Goal: Task Accomplishment & Management: Use online tool/utility

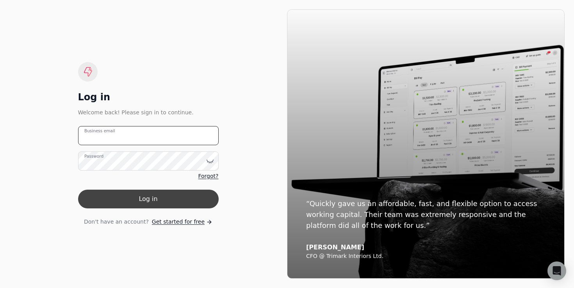
type email "[EMAIL_ADDRESS][DOMAIN_NAME]"
click at [136, 207] on button "Log in" at bounding box center [148, 199] width 141 height 19
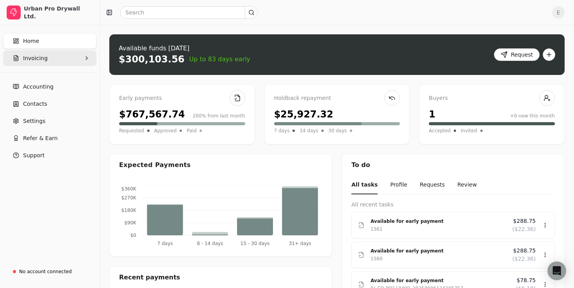
click at [81, 62] on button "Invoicing" at bounding box center [49, 58] width 93 height 16
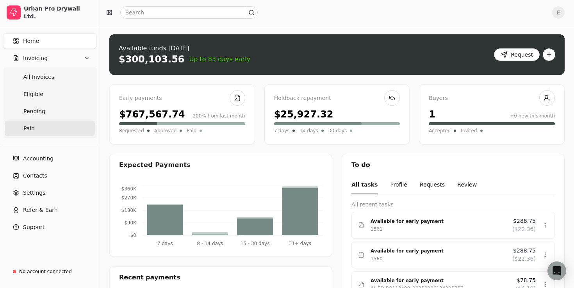
click at [35, 123] on link "Paid" at bounding box center [50, 129] width 90 height 16
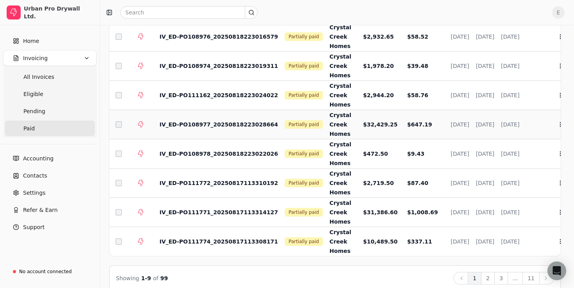
scroll to position [118, 0]
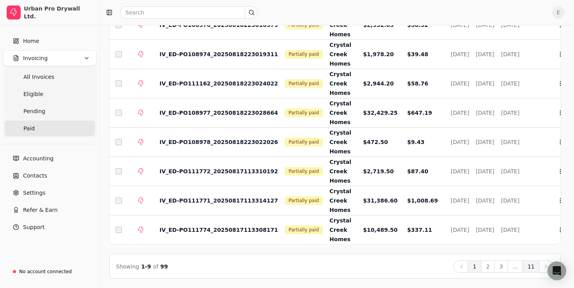
click at [534, 268] on button "11" at bounding box center [531, 267] width 17 height 13
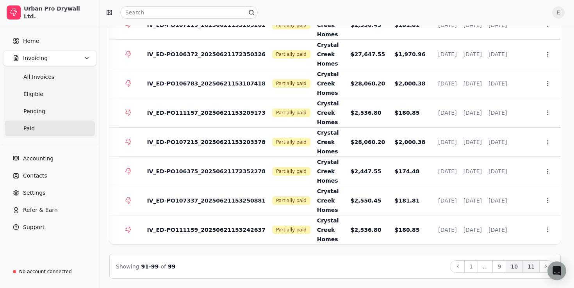
click at [518, 265] on button "10" at bounding box center [514, 267] width 17 height 13
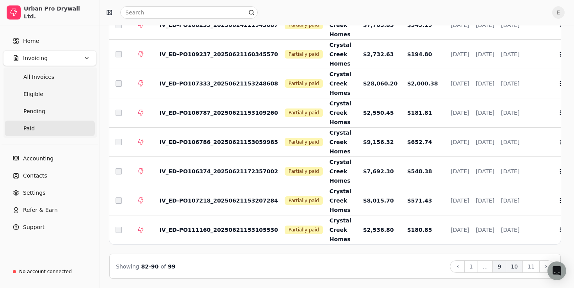
click at [506, 263] on button "9" at bounding box center [500, 267] width 14 height 13
click at [473, 265] on button "8" at bounding box center [471, 267] width 14 height 13
click at [530, 264] on button "11" at bounding box center [531, 267] width 17 height 13
click at [157, 222] on td "IV_ED-PO111159_20250621153242637" at bounding box center [215, 230] width 125 height 29
click at [182, 228] on span "IV_ED-PO111159_20250621153242637" at bounding box center [218, 230] width 119 height 6
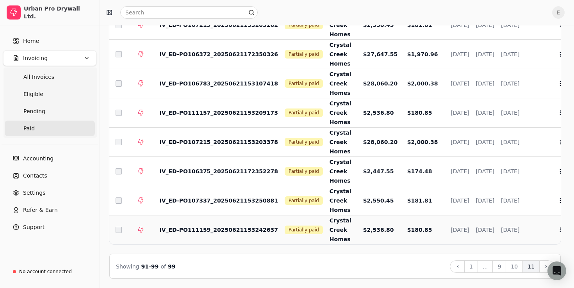
click at [374, 230] on span "$2,536.80" at bounding box center [378, 230] width 31 height 6
click at [167, 229] on span "IV_ED-PO111159_20250621153242637" at bounding box center [218, 230] width 119 height 6
click at [204, 218] on td "IV_ED-PO111159_20250621153242637" at bounding box center [215, 230] width 125 height 29
click at [330, 222] on span "Crystal Creek Homes" at bounding box center [341, 230] width 22 height 25
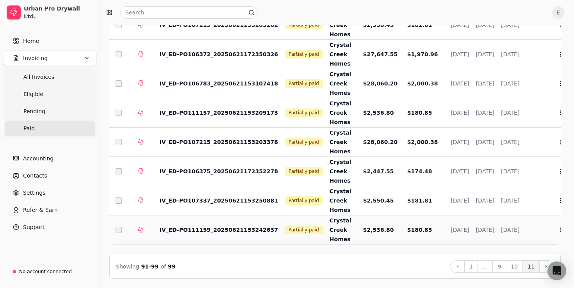
click at [357, 225] on td "$2,536.80" at bounding box center [379, 230] width 44 height 29
click at [451, 229] on span "Jun 21, 2025" at bounding box center [460, 230] width 18 height 6
click at [495, 229] on span "Sep 19, 2025" at bounding box center [485, 230] width 18 height 6
drag, startPoint x: 539, startPoint y: 229, endPoint x: 342, endPoint y: 250, distance: 198.8
click at [342, 250] on div "Select EARLY PAY INVOICE STATUS CUSTOMER TOTAL AMOUNT OPEN BALANCE DATE DUE EST…" at bounding box center [335, 115] width 452 height 328
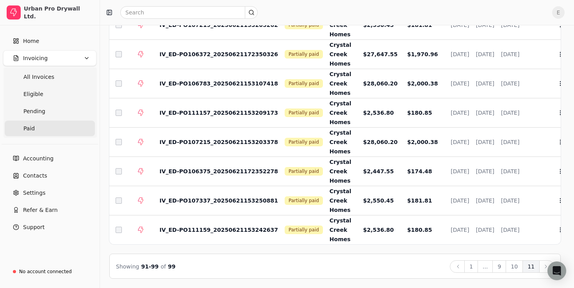
click at [251, 247] on div "Select EARLY PAY INVOICE STATUS CUSTOMER TOTAL AMOUNT OPEN BALANCE DATE DUE EST…" at bounding box center [335, 115] width 452 height 328
drag, startPoint x: 264, startPoint y: 232, endPoint x: 170, endPoint y: 223, distance: 93.8
click at [170, 223] on td "IV_ED-PO111159_20250621153242637" at bounding box center [215, 230] width 125 height 29
copy span "IV_ED-PO111159_20250621153242637"
drag, startPoint x: 267, startPoint y: 200, endPoint x: 163, endPoint y: 189, distance: 104.4
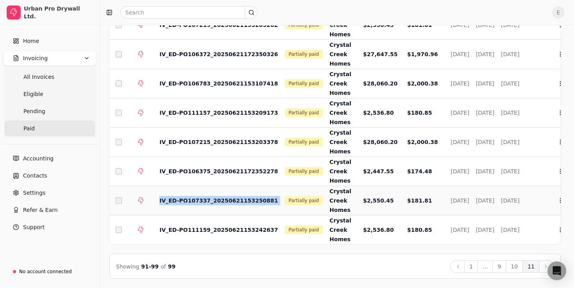
click at [163, 189] on tr "IV_ED-PO107337_20250621153250881 Partially paid Crystal Creek Homes $2,550.45 $…" at bounding box center [341, 200] width 464 height 29
copy span "IV_ED-PO107337_20250621153250881"
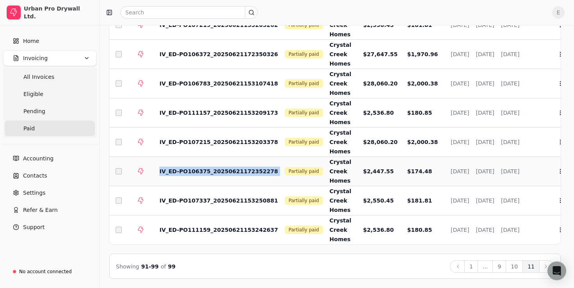
drag, startPoint x: 270, startPoint y: 172, endPoint x: 165, endPoint y: 166, distance: 104.5
click at [165, 166] on tr "IV_ED-PO106375_20250621172352278 Partially paid Crystal Creek Homes $2,447.55 $…" at bounding box center [341, 171] width 464 height 29
copy span "IV_ED-PO106375_20250621172352278"
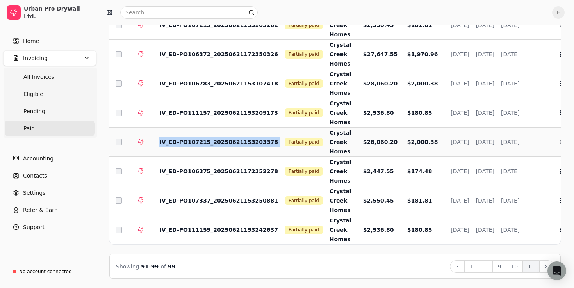
drag, startPoint x: 268, startPoint y: 145, endPoint x: 160, endPoint y: 140, distance: 107.9
click at [160, 140] on tr "IV_ED-PO107215_20250621153203378 Partially paid Crystal Creek Homes $28,060.20 …" at bounding box center [341, 142] width 464 height 29
copy span "IV_ED-PO107215_20250621153203378"
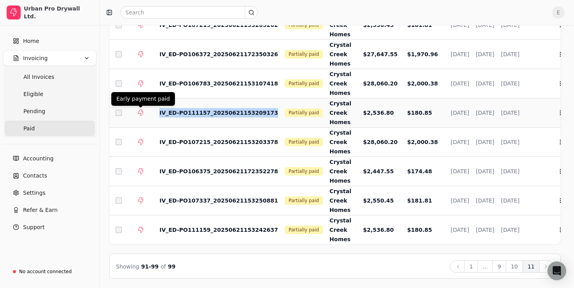
drag, startPoint x: 264, startPoint y: 113, endPoint x: 132, endPoint y: 108, distance: 132.1
click at [132, 108] on tr "IV_ED-PO111157_20250621153209173 Partially paid Crystal Creek Homes $2,536.80 $…" at bounding box center [341, 112] width 464 height 29
copy span "IV_ED-PO111157_20250621153209173"
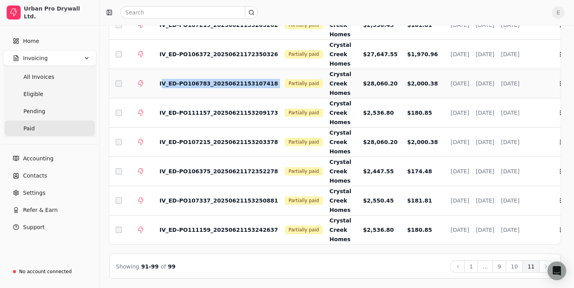
drag, startPoint x: 268, startPoint y: 84, endPoint x: 162, endPoint y: 80, distance: 105.6
click at [162, 80] on tr "IV_ED-PO106783_20250621153107418 Partially paid Crystal Creek Homes $28,060.20 …" at bounding box center [341, 83] width 464 height 29
copy span "IV_ED-PO106783_20250621153107418"
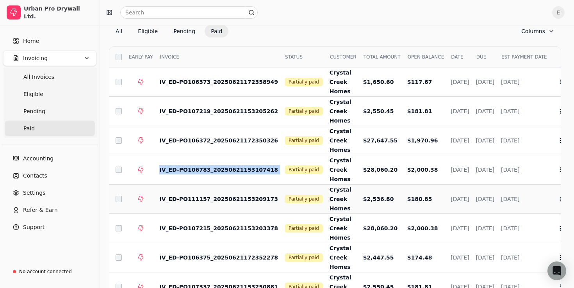
scroll to position [30, 0]
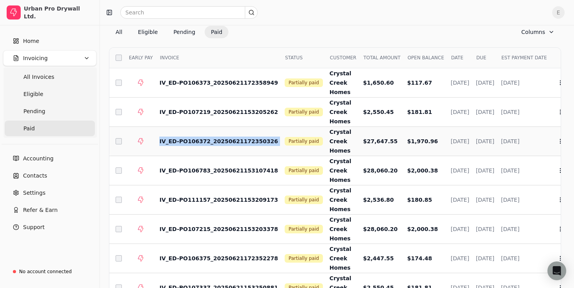
drag, startPoint x: 268, startPoint y: 141, endPoint x: 160, endPoint y: 140, distance: 107.8
click at [160, 140] on tr "IV_ED-PO106372_20250621172350326 Partially paid Crystal Creek Homes $27,647.55 …" at bounding box center [341, 141] width 464 height 29
copy span "IV_ED-PO106372_20250621172350326"
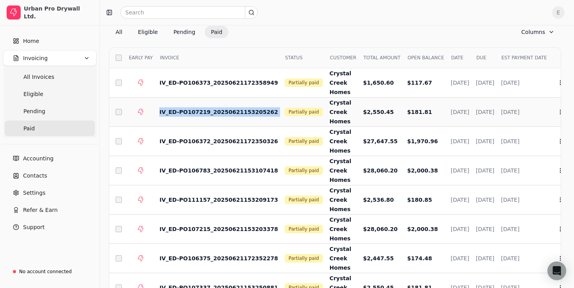
drag, startPoint x: 270, startPoint y: 112, endPoint x: 159, endPoint y: 114, distance: 111.0
click at [159, 114] on tr "IV_ED-PO107219_20250621153205262 Partially paid Crystal Creek Homes $2,550.45 $…" at bounding box center [341, 112] width 464 height 29
copy span "IV_ED-PO107219_20250621153205262"
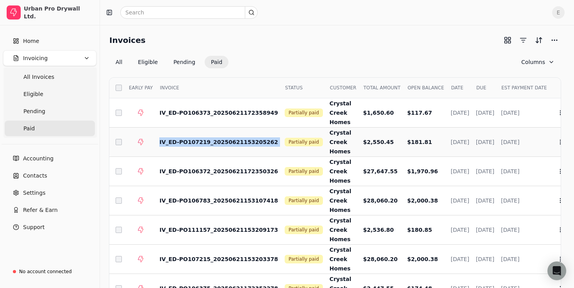
scroll to position [0, 0]
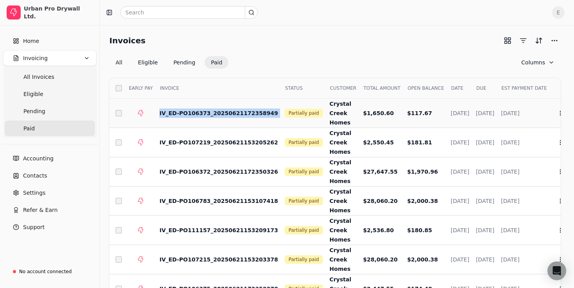
drag, startPoint x: 270, startPoint y: 114, endPoint x: 159, endPoint y: 110, distance: 110.2
click at [159, 110] on tr "IV_ED-PO106373_20250621172358949 Partially paid Crystal Creek Homes $1,650.60 $…" at bounding box center [341, 113] width 464 height 29
copy span "IV_ED-PO106373_20250621172358949"
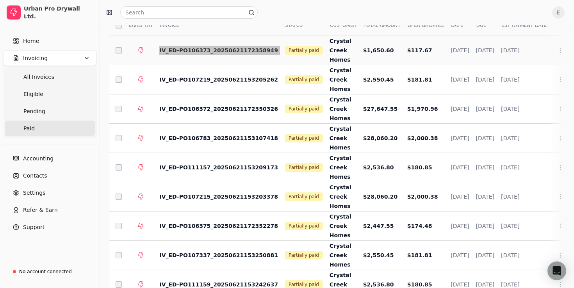
scroll to position [118, 0]
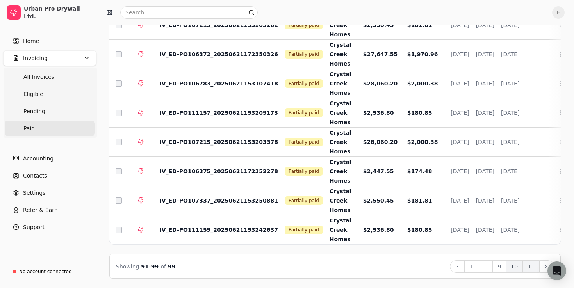
click at [518, 266] on button "10" at bounding box center [514, 267] width 17 height 13
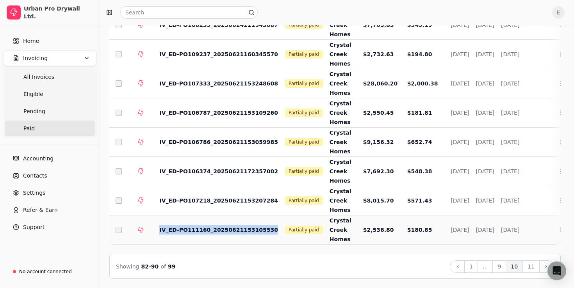
drag, startPoint x: 266, startPoint y: 232, endPoint x: 155, endPoint y: 228, distance: 111.4
click at [155, 228] on td "IV_ED-PO111160_20250621153105530" at bounding box center [215, 230] width 125 height 29
copy span "IV_ED-PO111160_20250621153105530"
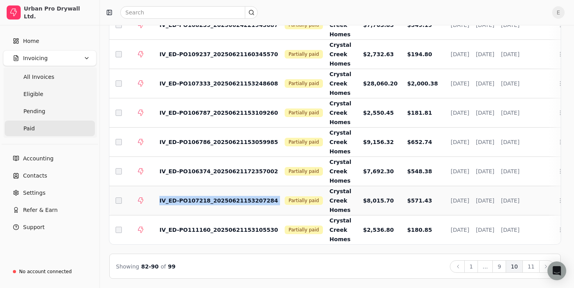
drag, startPoint x: 270, startPoint y: 200, endPoint x: 160, endPoint y: 197, distance: 110.2
click at [160, 197] on tr "IV_ED-PO107218_20250621153207284 Partially paid Crystal Creek Homes $8,015.70 $…" at bounding box center [341, 200] width 464 height 29
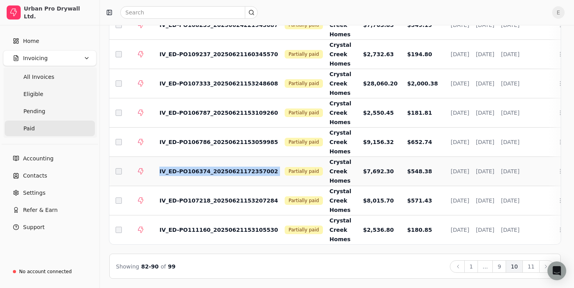
drag, startPoint x: 268, startPoint y: 173, endPoint x: 156, endPoint y: 167, distance: 112.7
click at [156, 167] on tr "IV_ED-PO106374_20250621172357002 Partially paid Crystal Creek Homes $7,692.30 $…" at bounding box center [341, 171] width 464 height 29
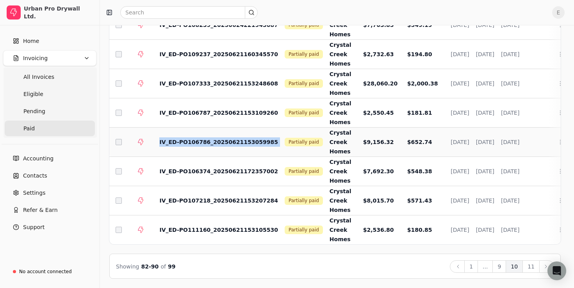
drag, startPoint x: 268, startPoint y: 145, endPoint x: 159, endPoint y: 141, distance: 108.7
click at [159, 141] on tr "IV_ED-PO106786_20250621153059985 Partially paid Crystal Creek Homes $9,156.32 $…" at bounding box center [341, 142] width 464 height 29
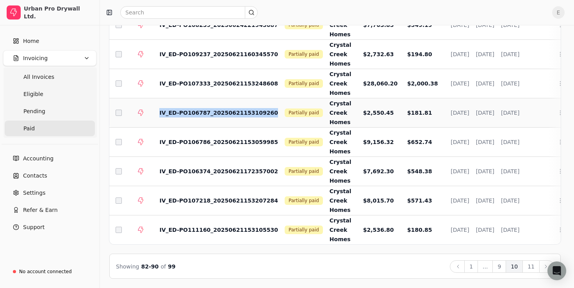
drag, startPoint x: 266, startPoint y: 115, endPoint x: 155, endPoint y: 115, distance: 111.3
click at [155, 115] on td "IV_ED-PO106787_20250621153109260" at bounding box center [215, 112] width 125 height 29
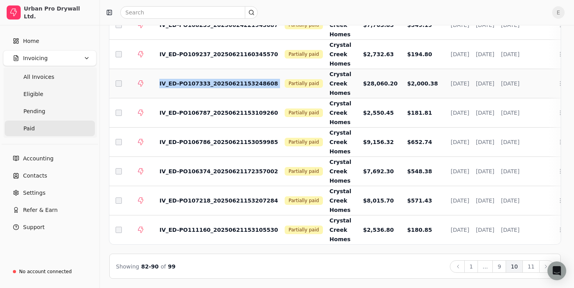
drag, startPoint x: 269, startPoint y: 86, endPoint x: 158, endPoint y: 86, distance: 111.3
click at [158, 86] on tr "IV_ED-PO107333_20250621153248608 Partially paid Crystal Creek Homes $28,060.20 …" at bounding box center [341, 83] width 464 height 29
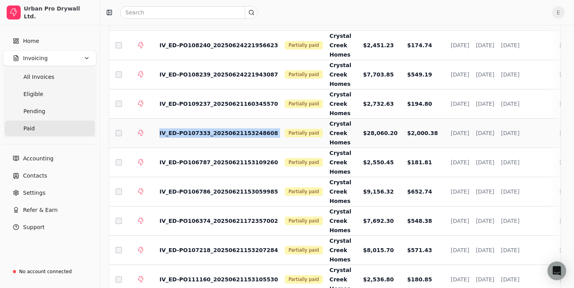
scroll to position [66, 0]
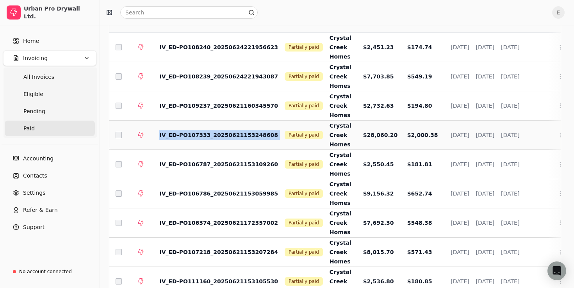
click at [218, 95] on td "IV_ED-PO109237_20250621160345570" at bounding box center [215, 105] width 125 height 29
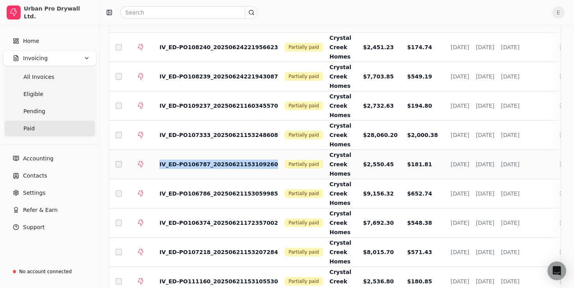
drag, startPoint x: 266, startPoint y: 164, endPoint x: 161, endPoint y: 159, distance: 104.8
click at [161, 159] on td "IV_ED-PO106787_20250621153109260" at bounding box center [215, 164] width 125 height 29
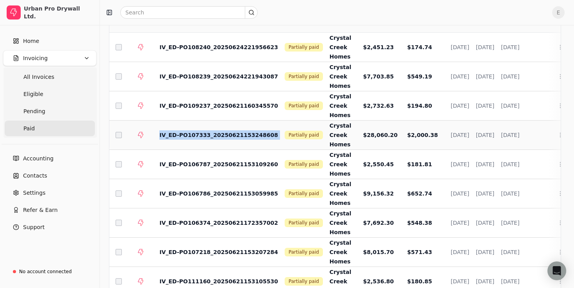
drag, startPoint x: 268, startPoint y: 134, endPoint x: 147, endPoint y: 136, distance: 121.5
click at [147, 136] on tr "IV_ED-PO107333_20250621153248608 Partially paid Crystal Creek Homes $28,060.20 …" at bounding box center [341, 135] width 464 height 29
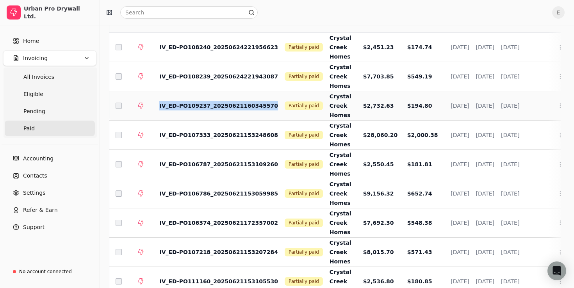
drag, startPoint x: 265, startPoint y: 109, endPoint x: 159, endPoint y: 107, distance: 105.9
click at [159, 107] on td "IV_ED-PO109237_20250621160345570" at bounding box center [215, 105] width 125 height 29
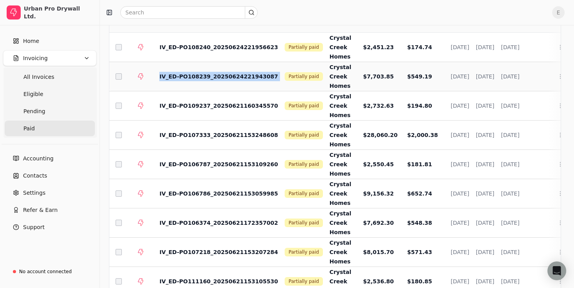
drag, startPoint x: 270, startPoint y: 78, endPoint x: 154, endPoint y: 76, distance: 116.0
click at [154, 76] on tr "IV_ED-PO108239_20250624221943087 Partially paid Crystal Creek Homes $7,703.85 $…" at bounding box center [341, 76] width 464 height 29
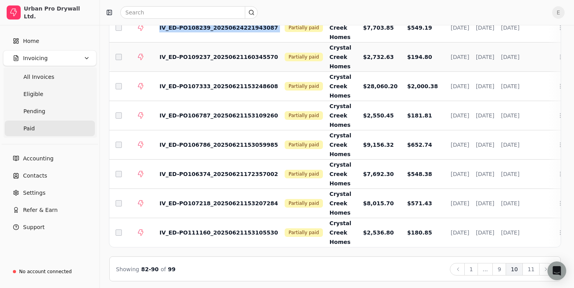
scroll to position [118, 0]
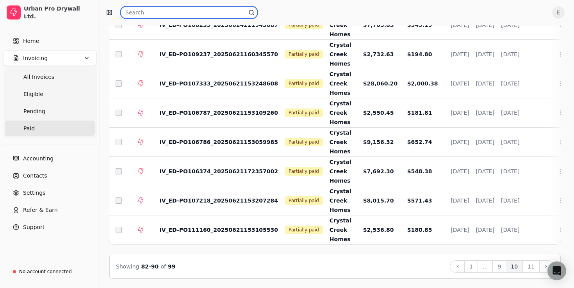
click at [139, 12] on input "text" at bounding box center [189, 12] width 138 height 13
paste input "IV_ED-PO106783_20250621153107418"
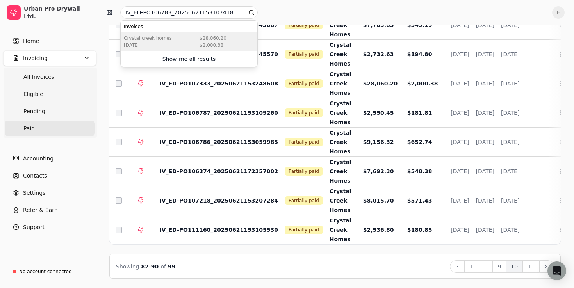
click at [154, 43] on div "Jun 20 2025" at bounding box center [148, 45] width 48 height 7
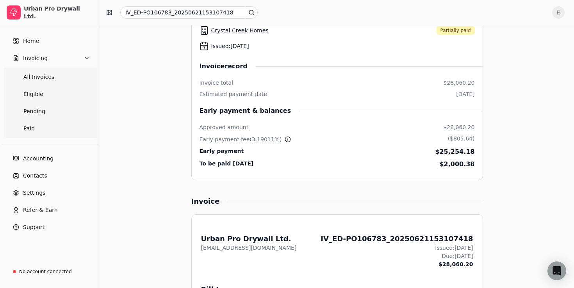
scroll to position [114, 0]
drag, startPoint x: 251, startPoint y: 139, endPoint x: 273, endPoint y: 139, distance: 21.9
click at [273, 139] on span "( 3.19011 %)" at bounding box center [266, 139] width 32 height 6
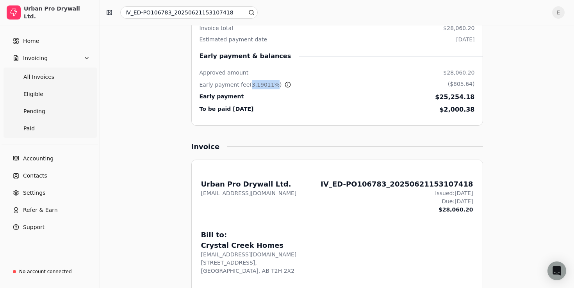
scroll to position [167, 0]
drag, startPoint x: 447, startPoint y: 96, endPoint x: 470, endPoint y: 97, distance: 23.4
click at [470, 97] on div "$25,254.18" at bounding box center [454, 97] width 39 height 9
drag, startPoint x: 445, startPoint y: 97, endPoint x: 475, endPoint y: 98, distance: 30.1
click at [475, 98] on li "Crystal Creek Homes Partially paid Issued: Jun 21, 2025 Invoice record Invoice …" at bounding box center [337, 44] width 292 height 166
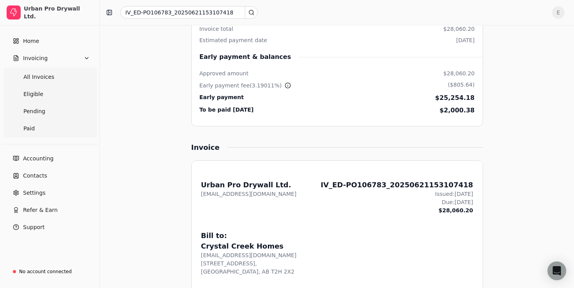
click at [451, 83] on div "($805.64)" at bounding box center [461, 85] width 27 height 9
drag, startPoint x: 453, startPoint y: 85, endPoint x: 472, endPoint y: 86, distance: 19.2
click at [472, 86] on div "($805.64)" at bounding box center [461, 85] width 27 height 9
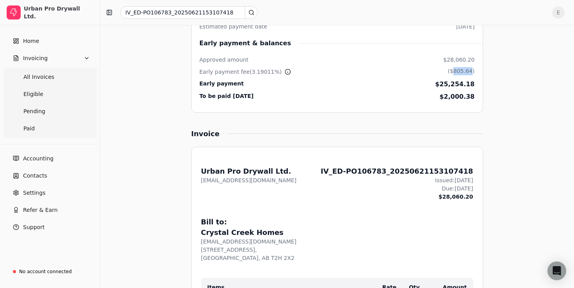
scroll to position [181, 0]
drag, startPoint x: 447, startPoint y: 97, endPoint x: 476, endPoint y: 97, distance: 29.7
click at [476, 97] on li "Crystal Creek Homes Partially paid Issued: Jun 21, 2025 Invoice record Invoice …" at bounding box center [337, 29] width 292 height 166
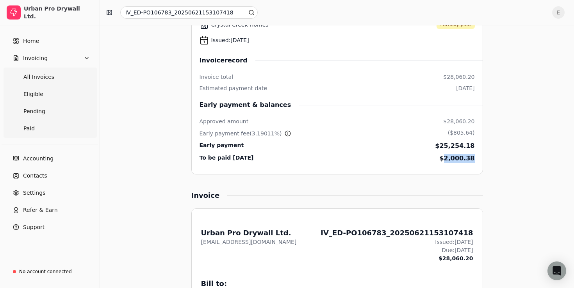
scroll to position [0, 0]
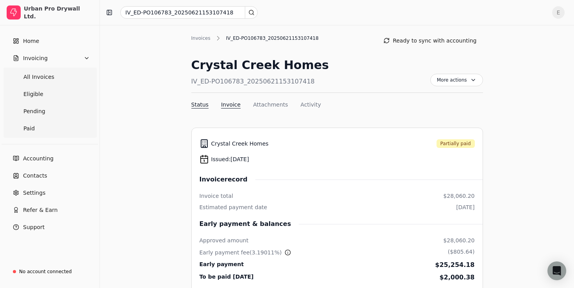
click at [237, 105] on button "Invoice" at bounding box center [231, 105] width 20 height 8
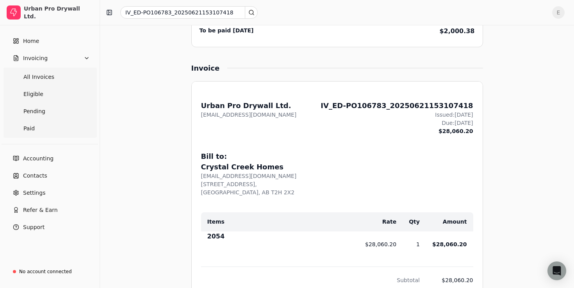
scroll to position [294, 0]
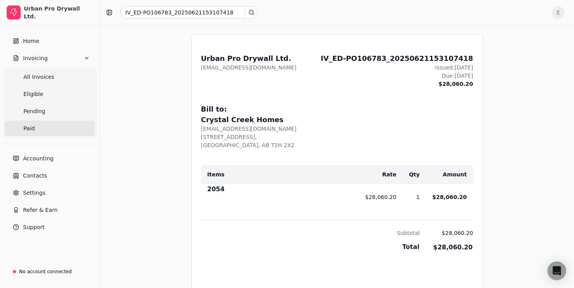
click at [34, 126] on span "Paid" at bounding box center [28, 129] width 11 height 8
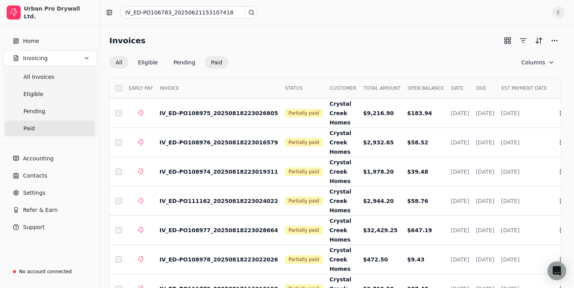
click at [121, 64] on button "All" at bounding box center [118, 62] width 19 height 13
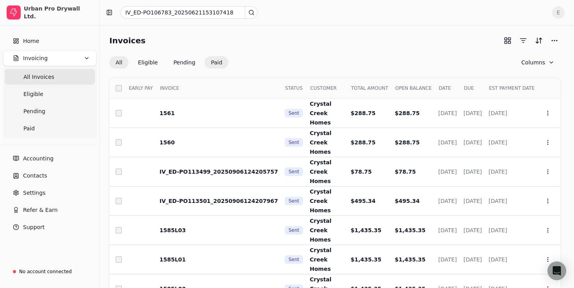
click at [220, 61] on button "Paid" at bounding box center [217, 62] width 24 height 13
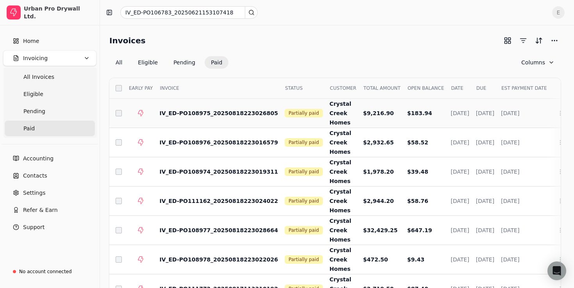
click at [122, 114] on td at bounding box center [137, 113] width 31 height 29
click at [120, 139] on td at bounding box center [115, 142] width 13 height 29
click at [550, 40] on button "More" at bounding box center [554, 40] width 13 height 13
click at [497, 70] on div "Export CSV" at bounding box center [517, 69] width 84 height 13
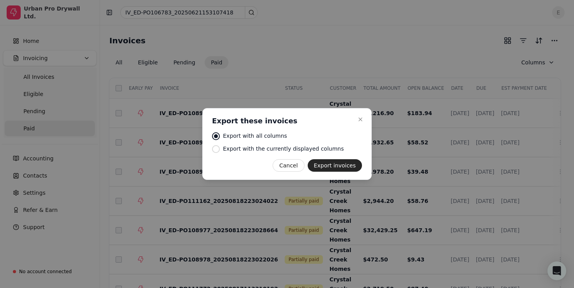
click at [496, 71] on div at bounding box center [287, 144] width 574 height 288
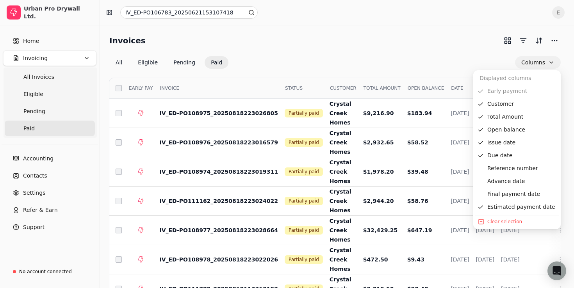
click at [551, 61] on button "Columns" at bounding box center [538, 62] width 46 height 13
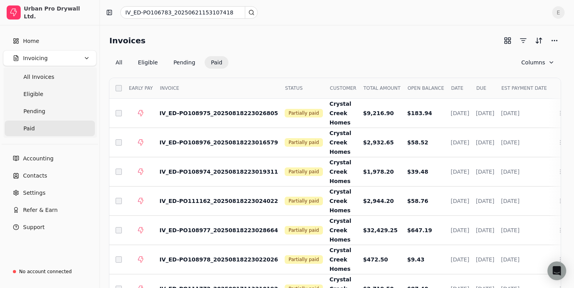
click at [423, 40] on div "Invoices" at bounding box center [335, 40] width 452 height 13
click at [555, 40] on button "More" at bounding box center [554, 40] width 13 height 13
click at [504, 68] on div "Export CSV" at bounding box center [517, 69] width 84 height 13
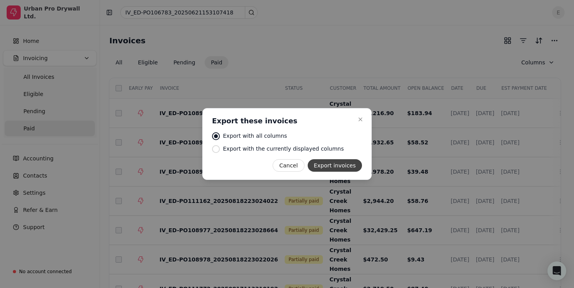
click at [345, 164] on button "Export invoices" at bounding box center [335, 165] width 54 height 13
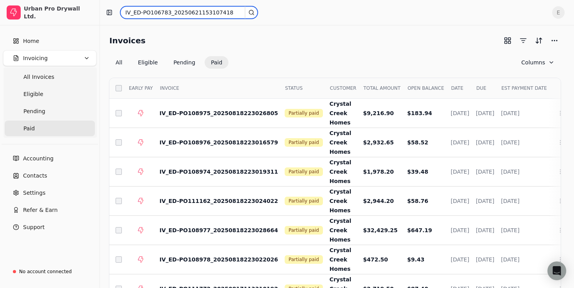
click at [208, 11] on input "IV_ED-PO106783_20250621153107418" at bounding box center [189, 12] width 138 height 13
paste input "7333_2025062115324860"
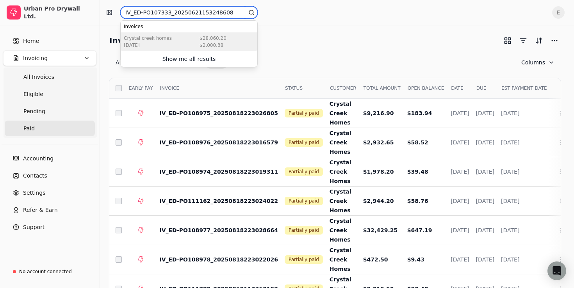
type input "IV_ED-PO107333_20250621153248608"
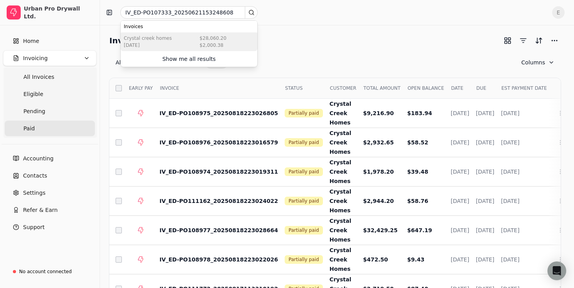
click at [181, 36] on div "Crystal Creek Homes Jun 20 2025 $28,060.20 $2,000.38" at bounding box center [189, 41] width 137 height 19
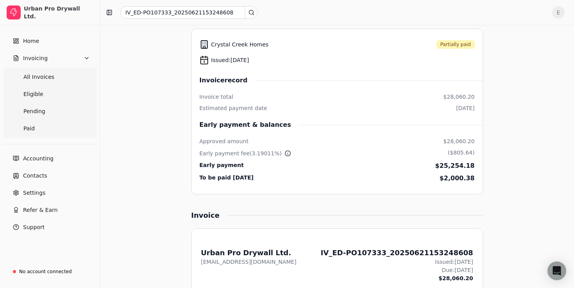
scroll to position [100, 0]
drag, startPoint x: 446, startPoint y: 164, endPoint x: 475, endPoint y: 165, distance: 29.3
click at [475, 165] on li "Crystal Creek Homes Partially paid Issued: Jun 21, 2025 Invoice record Invoice …" at bounding box center [337, 111] width 292 height 166
drag, startPoint x: 454, startPoint y: 152, endPoint x: 472, endPoint y: 152, distance: 18.4
click at [472, 152] on div "($805.64)" at bounding box center [461, 152] width 27 height 9
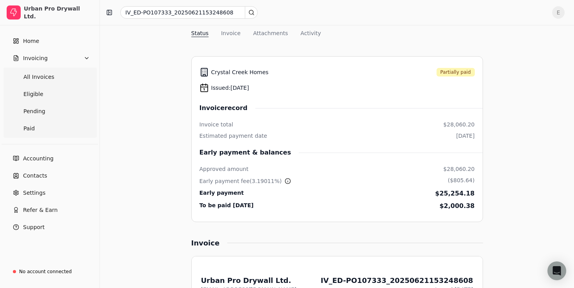
scroll to position [70, 0]
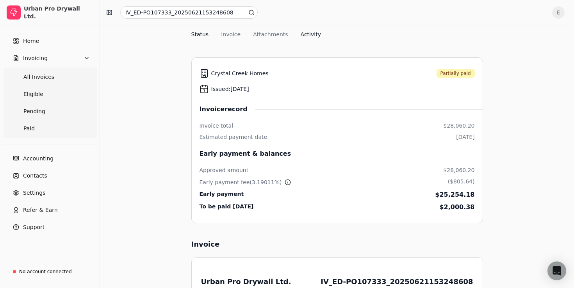
click at [311, 36] on button "Activity" at bounding box center [311, 34] width 20 height 8
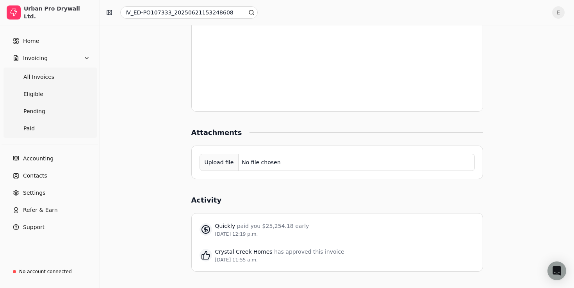
scroll to position [592, 0]
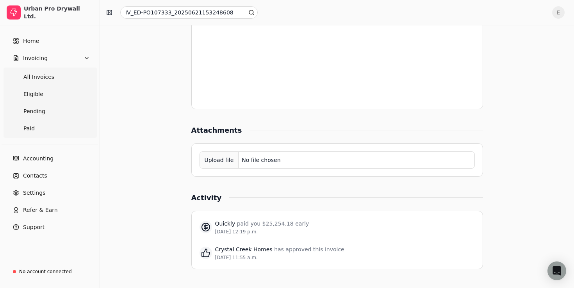
click at [236, 230] on div "Aug 28, 12:19 p.m." at bounding box center [262, 232] width 94 height 7
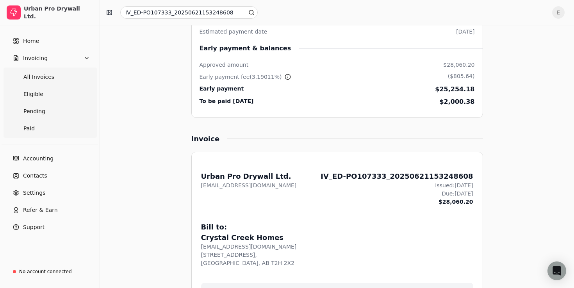
scroll to position [180, 0]
